Goal: Navigation & Orientation: Find specific page/section

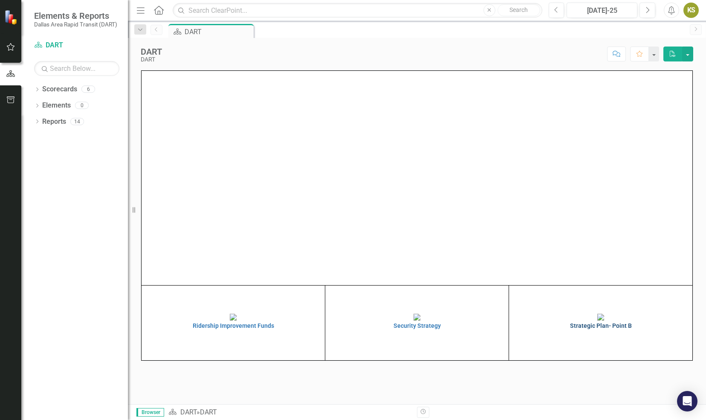
click at [604, 313] on img at bounding box center [600, 316] width 7 height 7
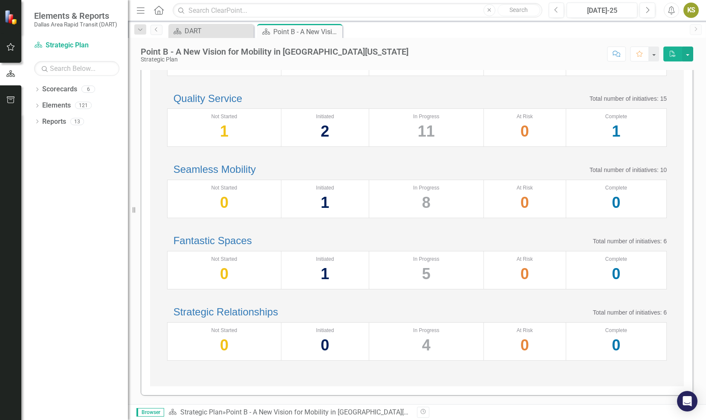
scroll to position [260, 0]
click at [240, 235] on link "Fantastic Spaces" at bounding box center [213, 241] width 78 height 12
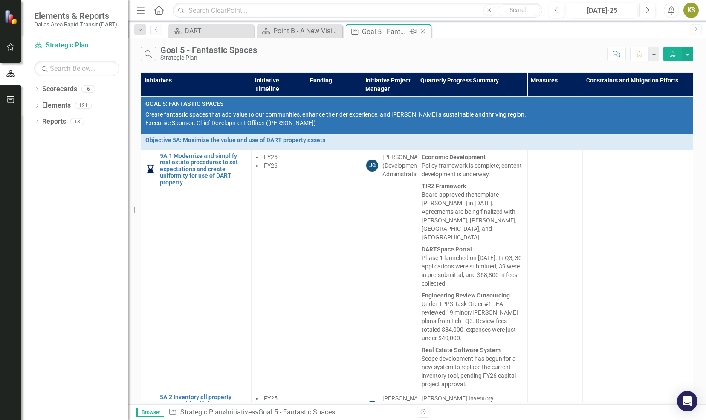
click at [423, 31] on icon "Close" at bounding box center [423, 31] width 9 height 7
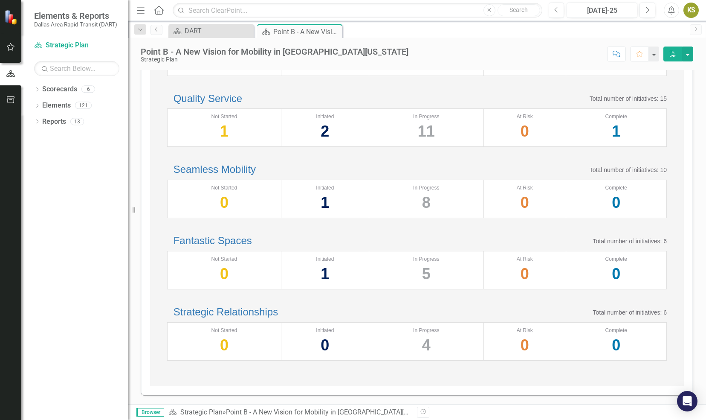
scroll to position [280, 0]
click at [257, 306] on link "Strategic Relationships" at bounding box center [226, 312] width 104 height 12
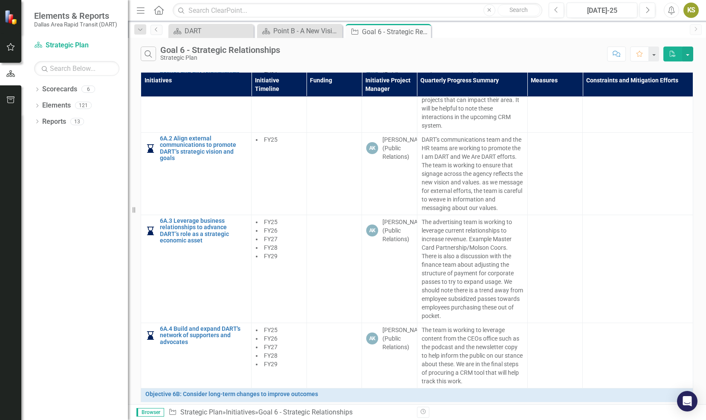
scroll to position [173, 0]
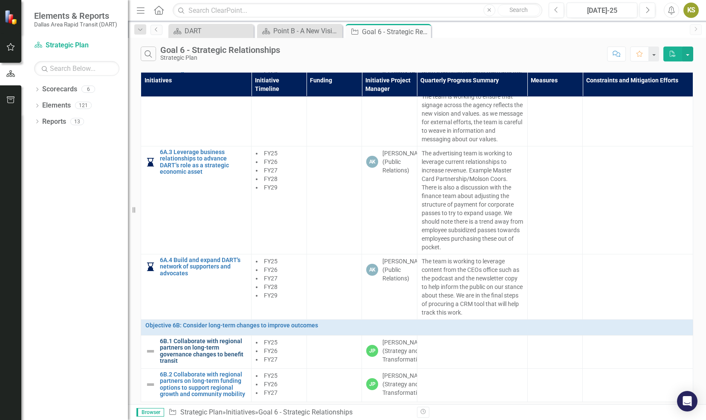
click at [194, 342] on link "6B.1 Collaborate with regional partners on long-term governance changes to bene…" at bounding box center [203, 351] width 87 height 26
